Goal: Transaction & Acquisition: Subscribe to service/newsletter

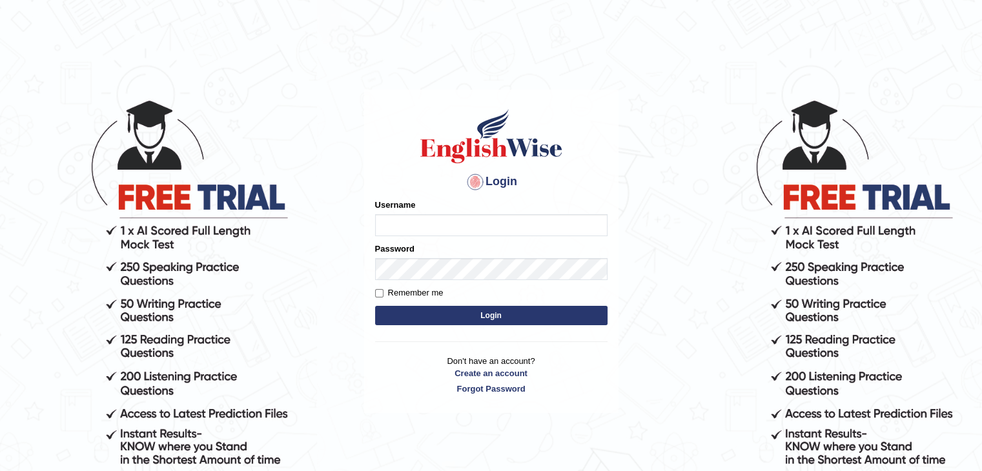
type input "riha_parramatta"
click at [495, 318] on button "Login" at bounding box center [491, 315] width 232 height 19
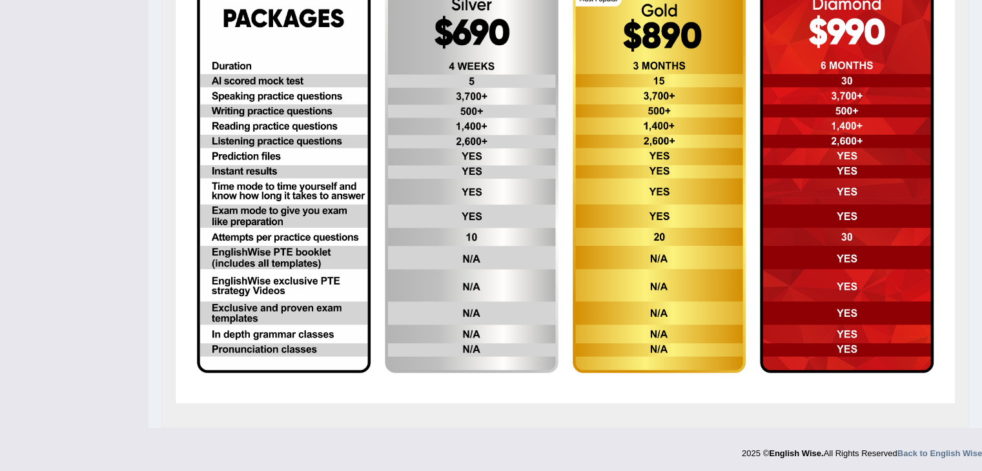
scroll to position [338, 0]
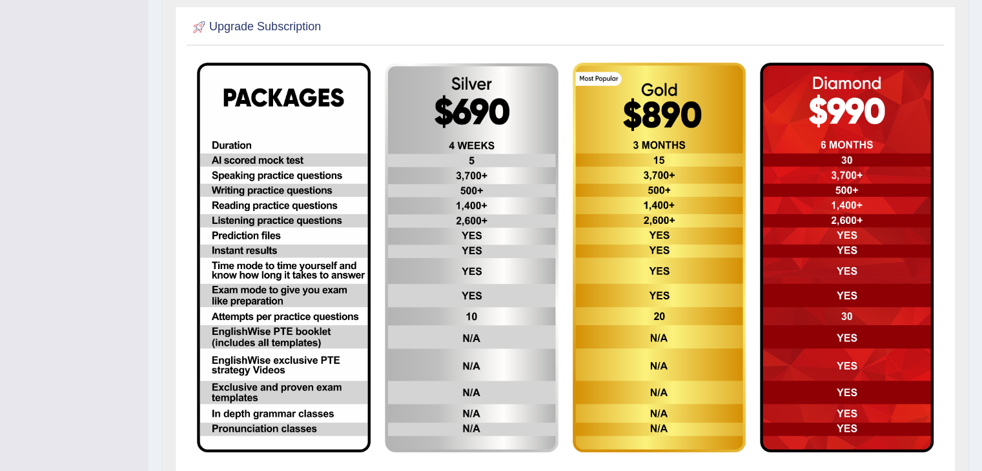
click at [271, 231] on img at bounding box center [284, 258] width 174 height 390
click at [300, 130] on img at bounding box center [284, 258] width 174 height 390
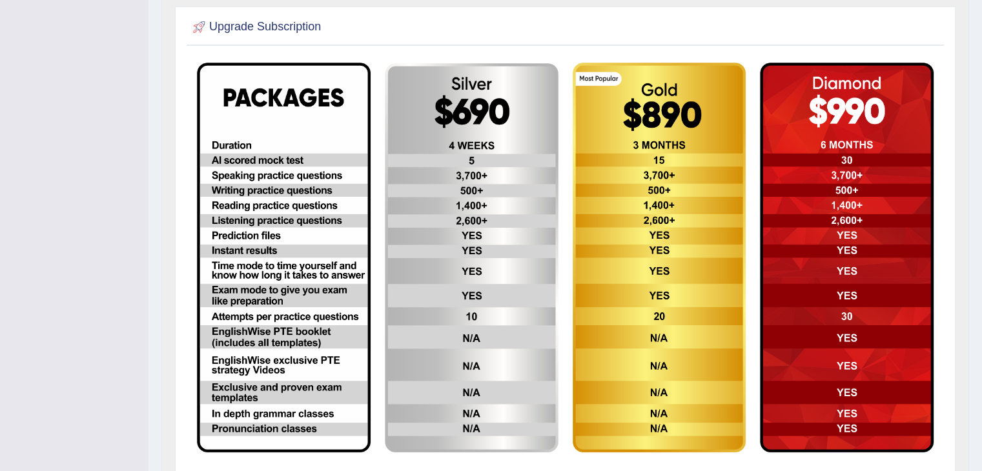
click at [436, 136] on img at bounding box center [472, 258] width 174 height 390
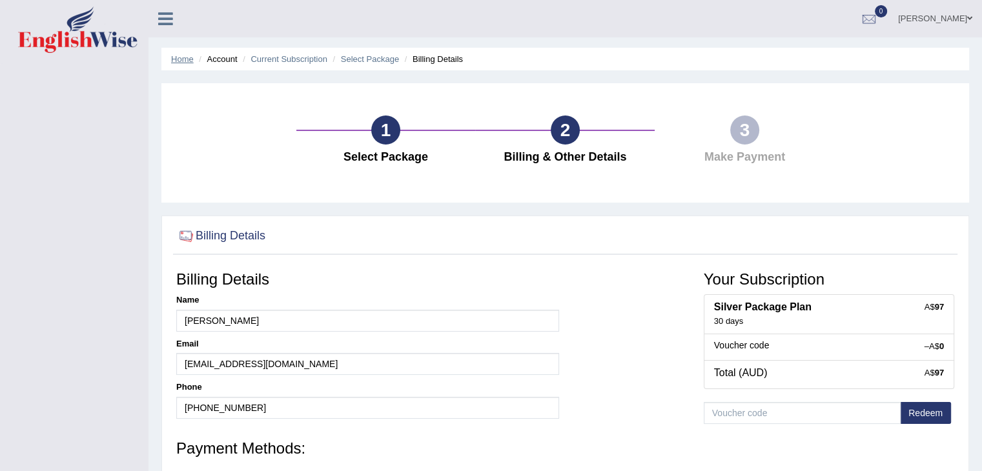
click at [186, 55] on link "Home" at bounding box center [182, 59] width 23 height 10
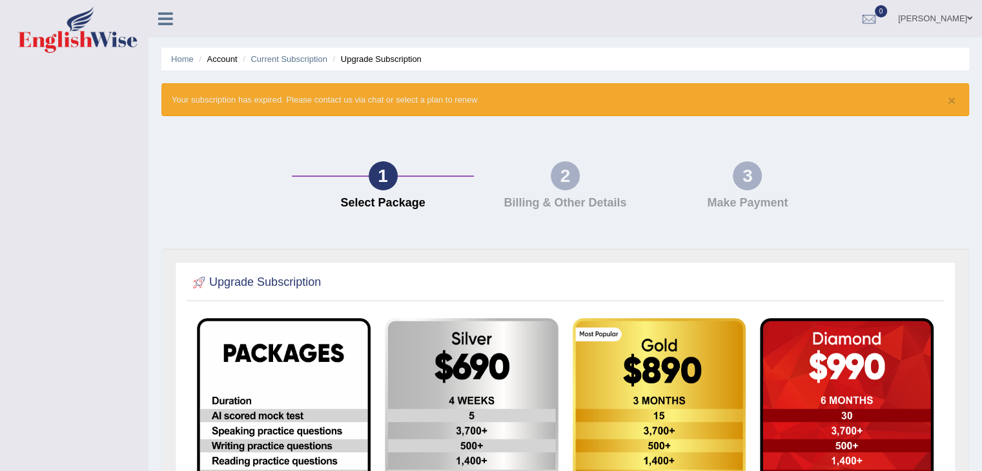
click at [176, 8] on link at bounding box center [166, 17] width 34 height 19
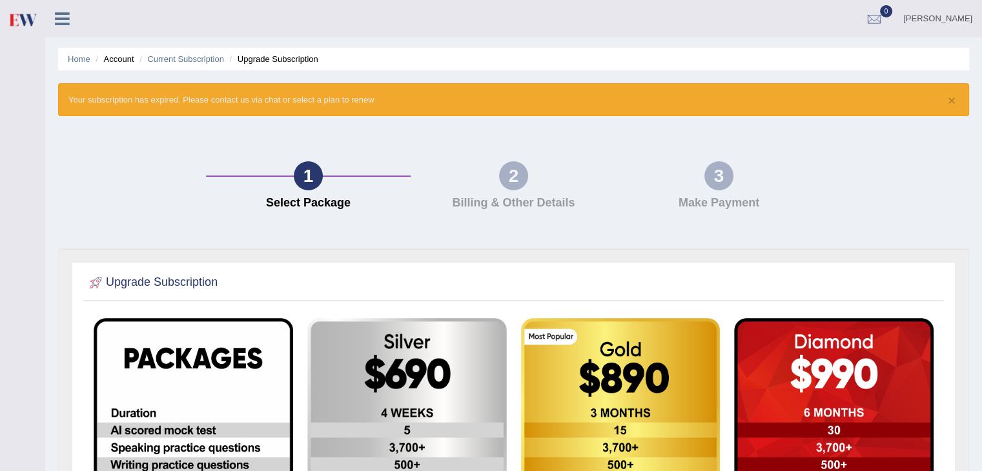
click at [59, 14] on icon at bounding box center [62, 18] width 15 height 17
